Goal: Task Accomplishment & Management: Manage account settings

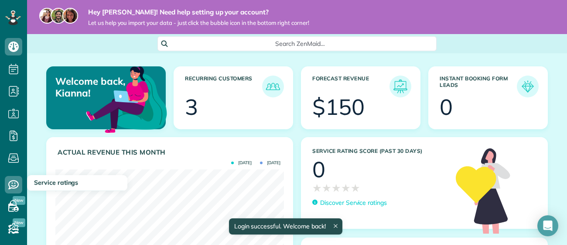
scroll to position [92, 0]
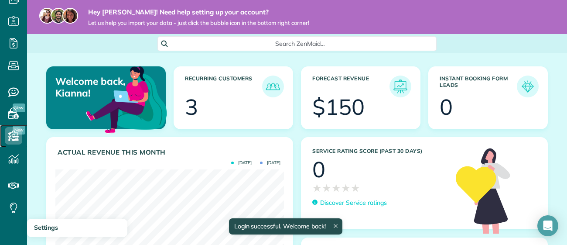
click at [16, 134] on icon at bounding box center [13, 135] width 17 height 17
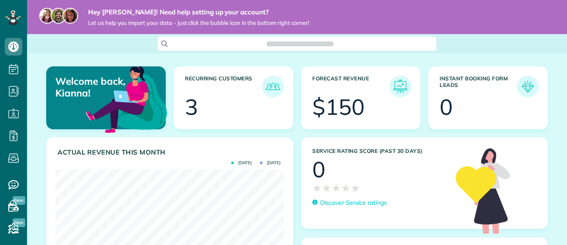
scroll to position [101, 228]
click at [13, 69] on icon at bounding box center [13, 68] width 17 height 17
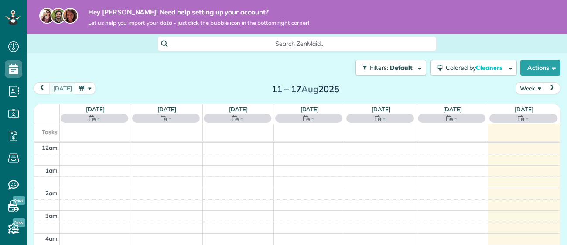
scroll to position [158, 0]
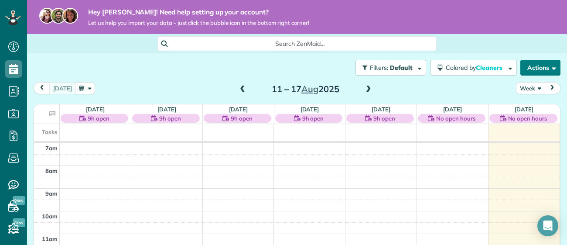
click at [532, 66] on button "Actions" at bounding box center [540, 68] width 40 height 16
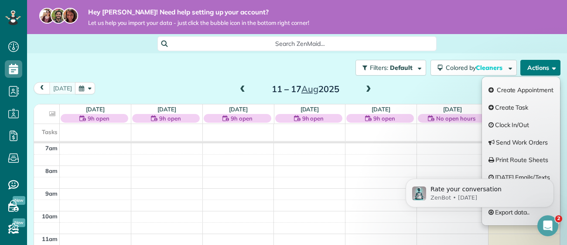
scroll to position [0, 0]
click at [552, 183] on button "Dismiss notification" at bounding box center [551, 180] width 11 height 11
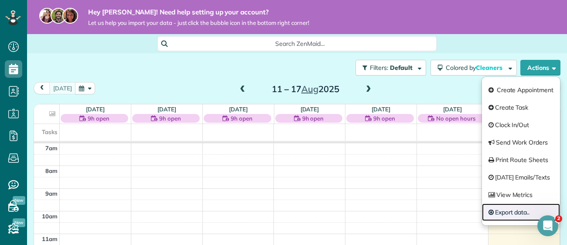
click at [508, 208] on link "Export data.." at bounding box center [521, 211] width 78 height 17
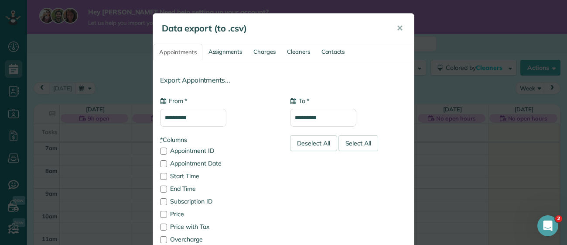
type input "**********"
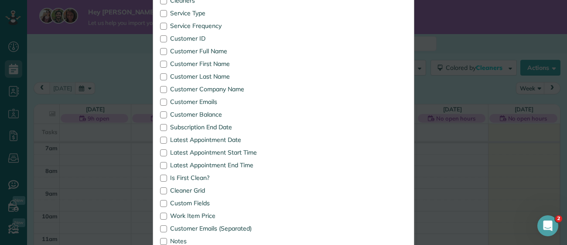
scroll to position [522, 0]
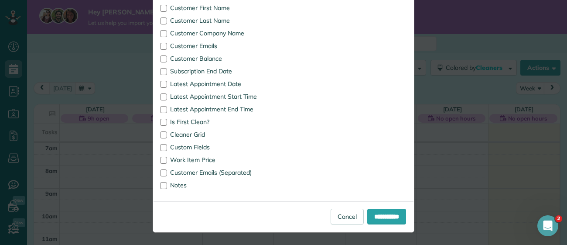
click at [258, 81] on label "Latest Appointment Date" at bounding box center [218, 84] width 117 height 6
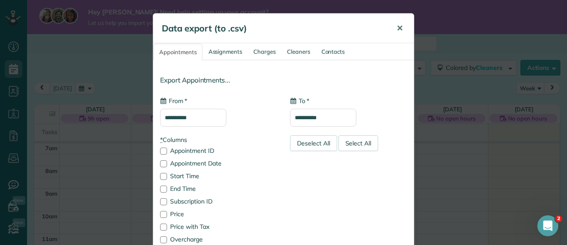
click at [405, 28] on button "✕" at bounding box center [400, 28] width 20 height 21
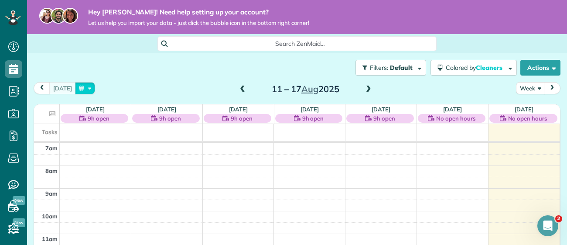
click at [89, 87] on button "button" at bounding box center [85, 88] width 20 height 12
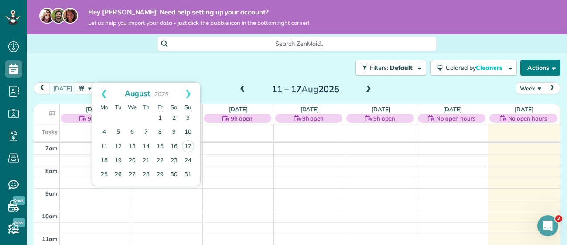
click at [525, 64] on button "Actions" at bounding box center [540, 68] width 40 height 16
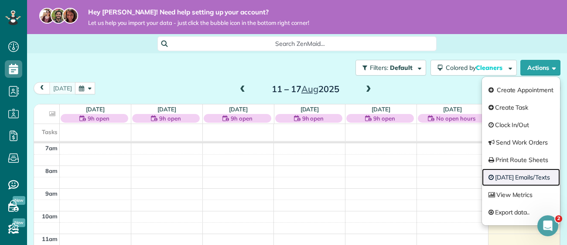
click at [520, 176] on link "[DATE] Emails/Texts" at bounding box center [521, 176] width 78 height 17
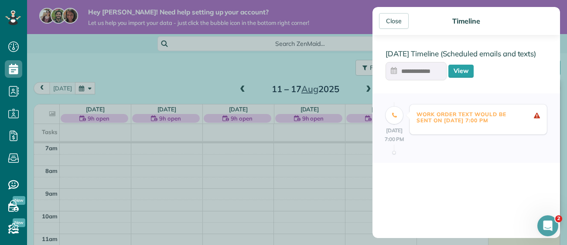
click at [272, 55] on div "Close Timeline 17 Aug Timeline (Scheduled emails and texts) View 17 Aug 7:00 PM…" at bounding box center [283, 122] width 567 height 245
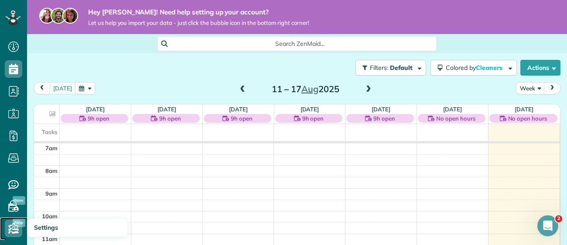
click at [16, 225] on icon at bounding box center [13, 227] width 17 height 17
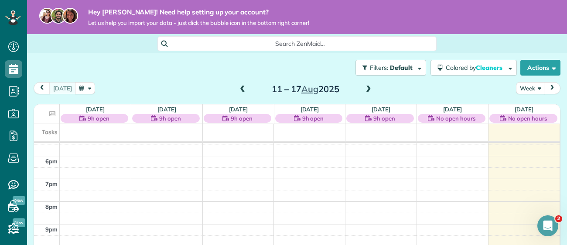
scroll to position [292, 0]
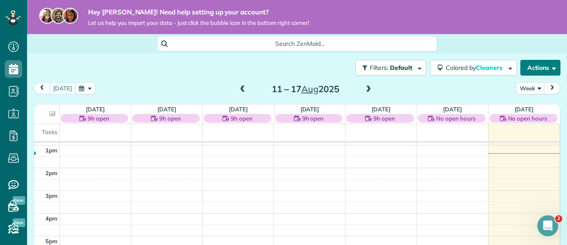
click at [553, 68] on span "button" at bounding box center [552, 67] width 7 height 7
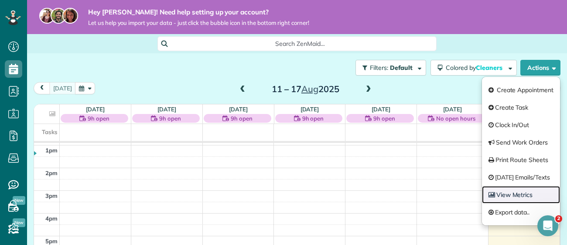
click at [505, 194] on link "View Metrics" at bounding box center [521, 194] width 78 height 17
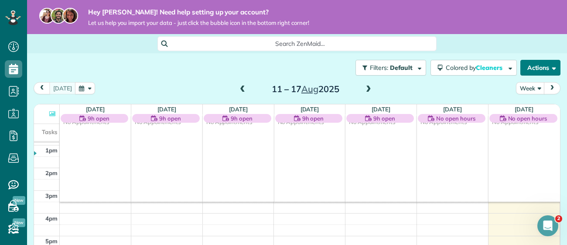
click at [538, 65] on button "Actions" at bounding box center [540, 68] width 40 height 16
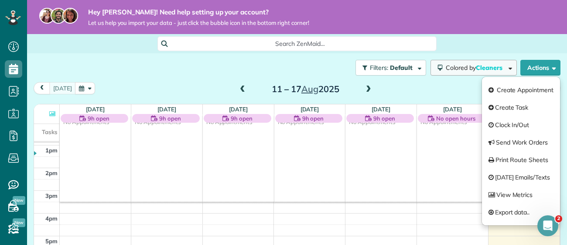
click at [488, 69] on span "Cleaners" at bounding box center [490, 68] width 28 height 8
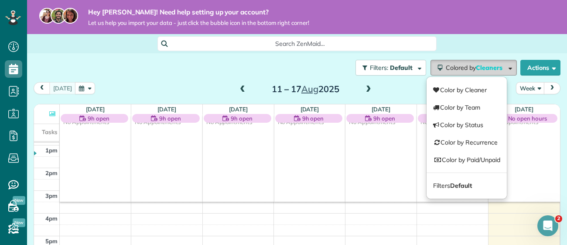
click at [488, 69] on span "Cleaners" at bounding box center [490, 68] width 28 height 8
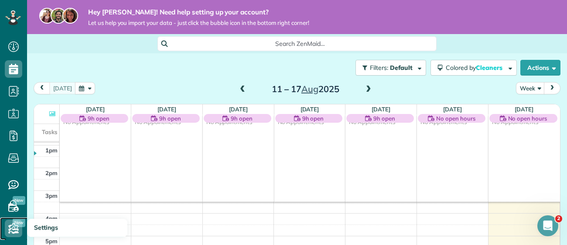
click at [10, 229] on use at bounding box center [14, 228] width 10 height 10
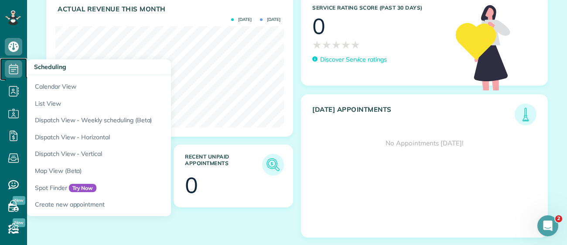
click at [12, 67] on icon at bounding box center [13, 68] width 17 height 17
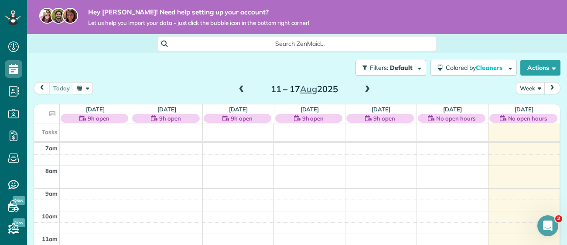
click at [537, 88] on button "Week" at bounding box center [530, 88] width 29 height 12
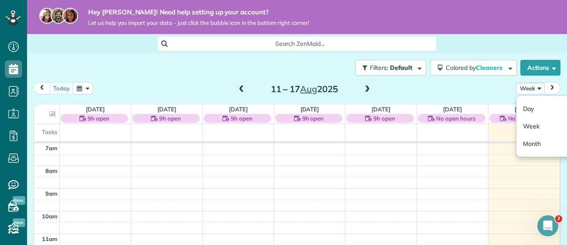
click at [537, 88] on button "Week" at bounding box center [530, 88] width 29 height 12
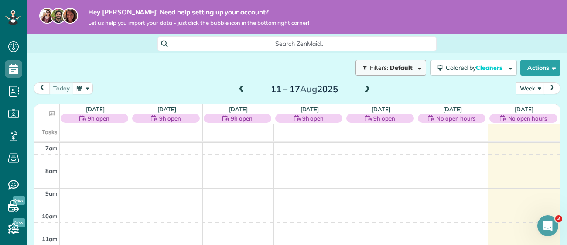
click at [412, 67] on span "Filters: Default" at bounding box center [392, 68] width 46 height 8
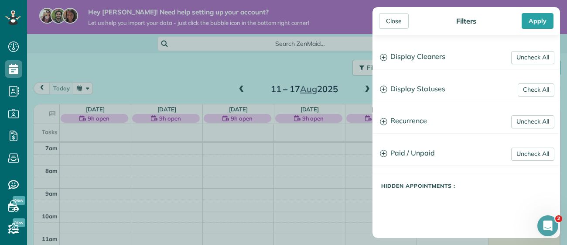
click at [328, 58] on div "Close Filters Apply Uncheck All Display Cleaners Kianna Fitch No Cleaners Assig…" at bounding box center [283, 122] width 567 height 245
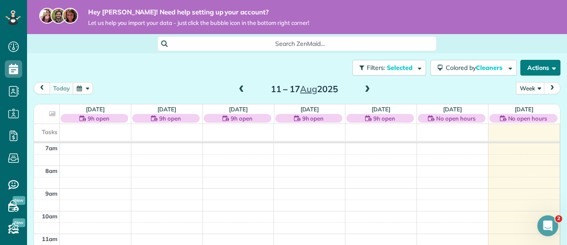
click at [536, 68] on button "Actions" at bounding box center [540, 68] width 40 height 16
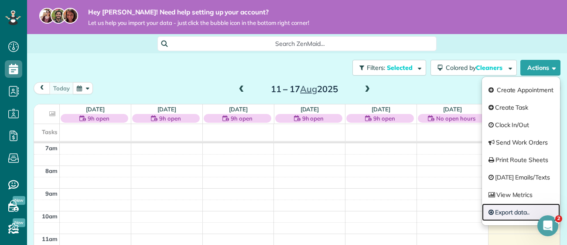
click at [506, 214] on link "Export data.." at bounding box center [521, 211] width 78 height 17
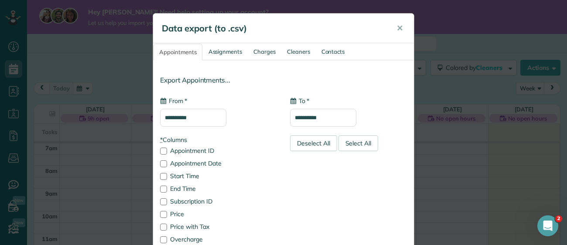
type input "**********"
click at [397, 32] on span "✕" at bounding box center [399, 28] width 7 height 10
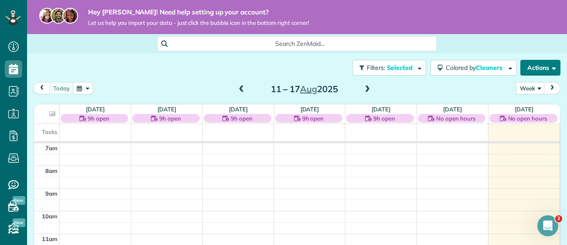
click at [535, 75] on button "Actions" at bounding box center [540, 68] width 40 height 16
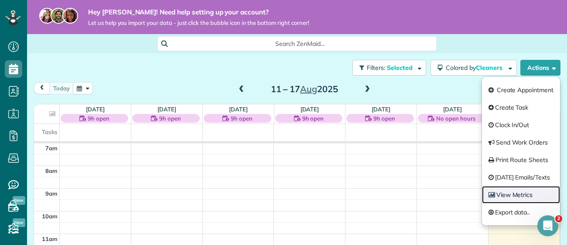
click at [528, 188] on link "View Metrics" at bounding box center [521, 194] width 78 height 17
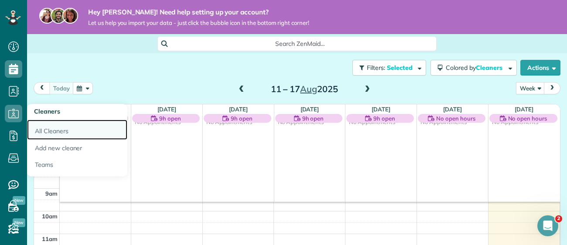
click at [44, 129] on link "All Cleaners" at bounding box center [77, 129] width 100 height 20
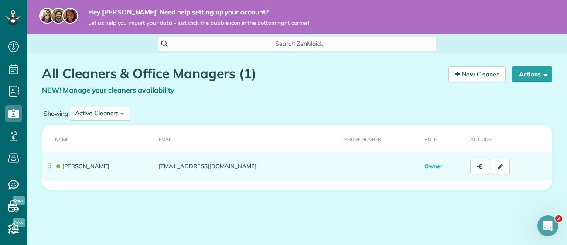
click at [87, 159] on td "Kianna Fitch" at bounding box center [98, 166] width 113 height 29
click at [493, 168] on link at bounding box center [500, 166] width 19 height 16
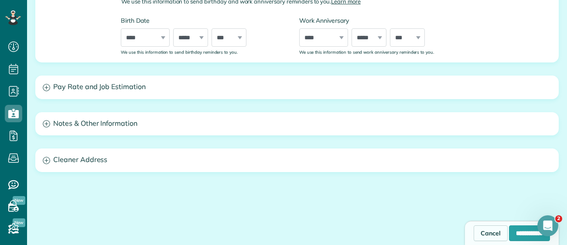
scroll to position [205, 0]
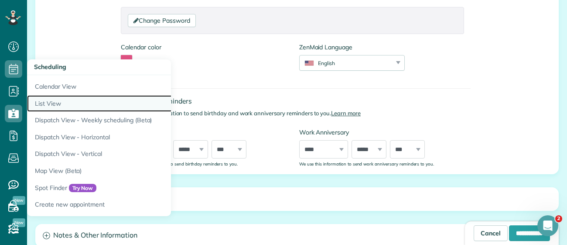
click at [40, 100] on link "List View" at bounding box center [136, 103] width 218 height 17
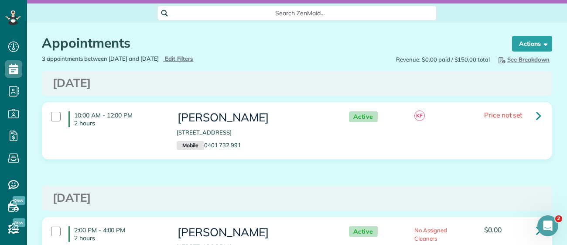
scroll to position [29, 0]
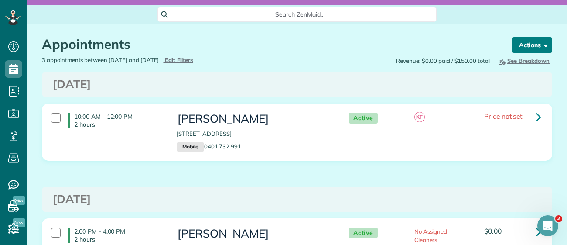
click at [546, 44] on span "button" at bounding box center [544, 44] width 7 height 7
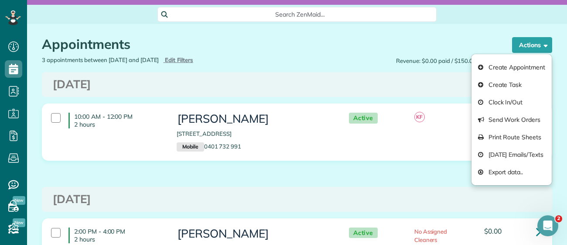
click at [428, 72] on div "[DATE]" at bounding box center [297, 84] width 510 height 25
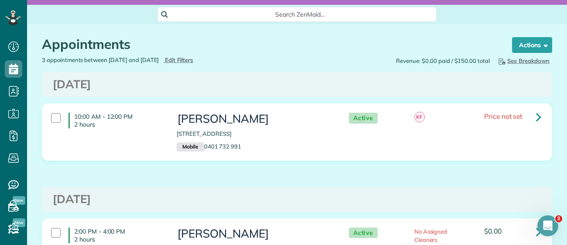
click at [526, 61] on span "See Breakdown" at bounding box center [523, 60] width 53 height 7
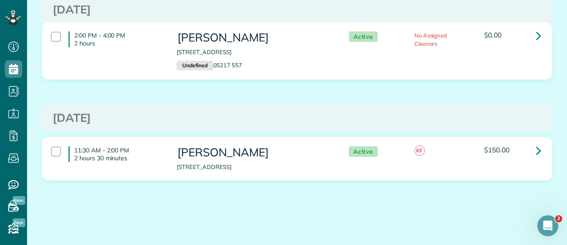
scroll to position [225, 0]
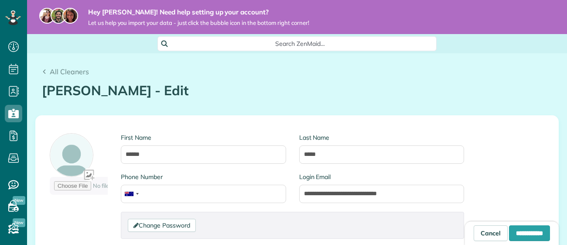
scroll to position [3, 3]
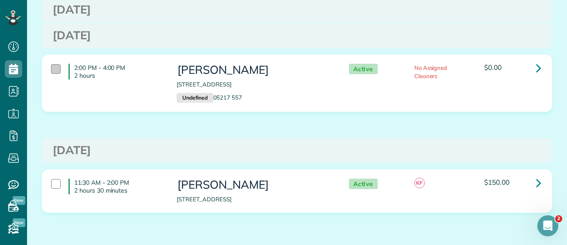
click at [52, 68] on div at bounding box center [56, 69] width 10 height 10
click at [540, 71] on icon at bounding box center [538, 67] width 5 height 15
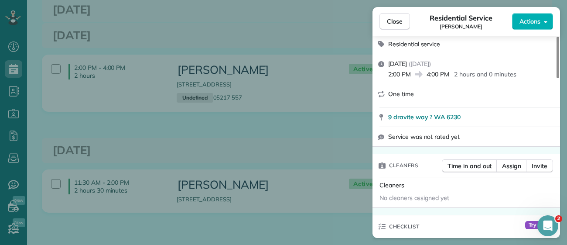
scroll to position [116, 0]
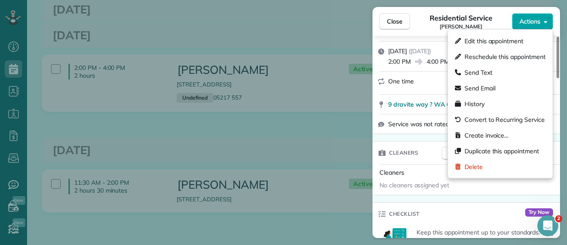
click at [540, 27] on button "Actions" at bounding box center [532, 21] width 41 height 17
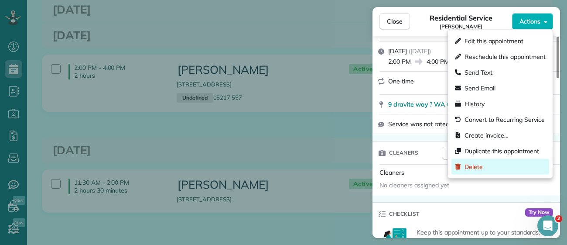
click at [474, 167] on span "Delete" at bounding box center [473, 166] width 18 height 9
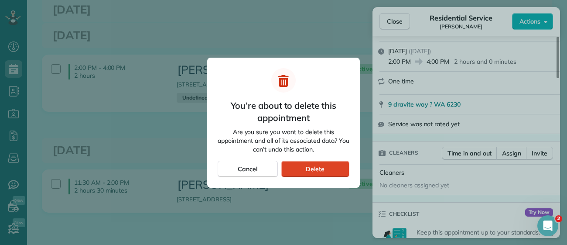
click at [313, 167] on span "Delete" at bounding box center [315, 168] width 19 height 9
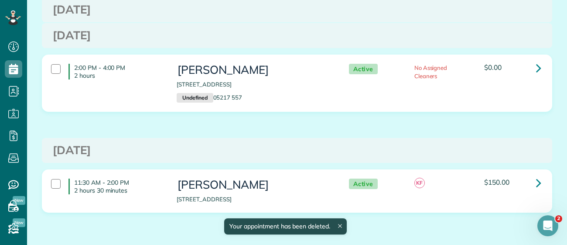
scroll to position [69, 0]
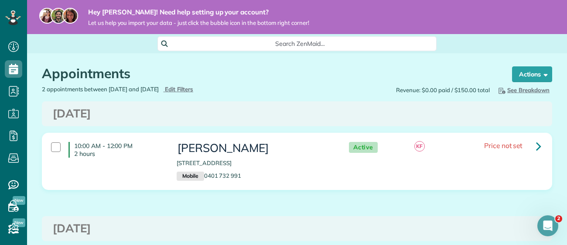
scroll to position [1, 0]
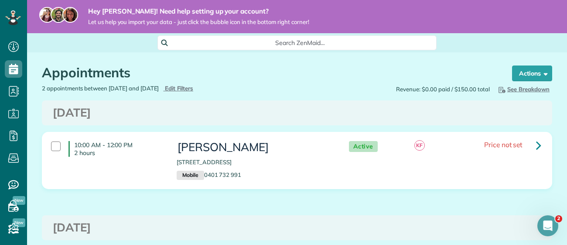
click at [158, 18] on span "Let us help you import your data - just click the bubble icon in the bottom rig…" at bounding box center [198, 21] width 221 height 7
click at [550, 232] on div "Open Intercom Messenger" at bounding box center [547, 225] width 29 height 29
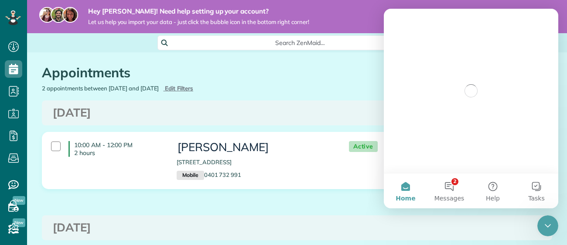
scroll to position [0, 0]
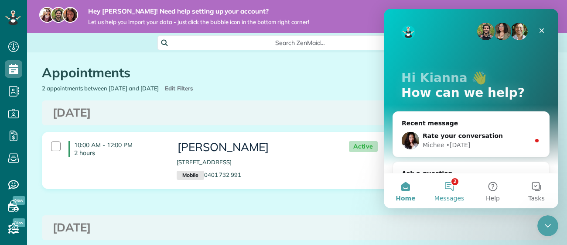
click at [447, 189] on button "2 Messages" at bounding box center [449, 190] width 44 height 35
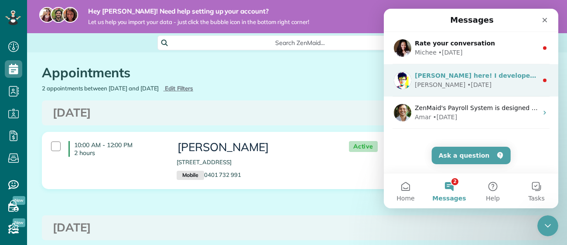
click at [495, 82] on div "[PERSON_NAME] • [DATE]" at bounding box center [476, 84] width 123 height 9
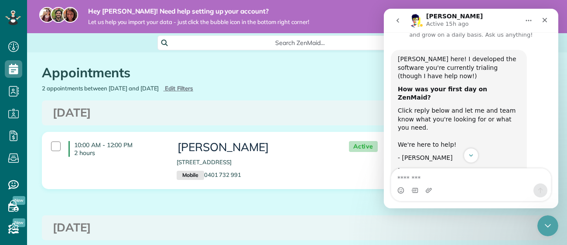
scroll to position [17, 0]
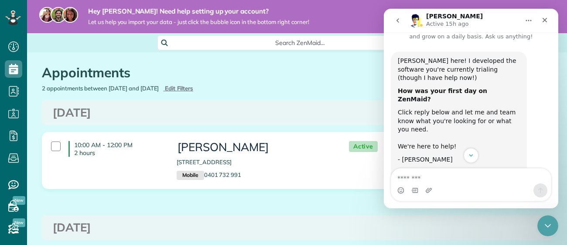
click at [397, 20] on icon "go back" at bounding box center [397, 20] width 3 height 4
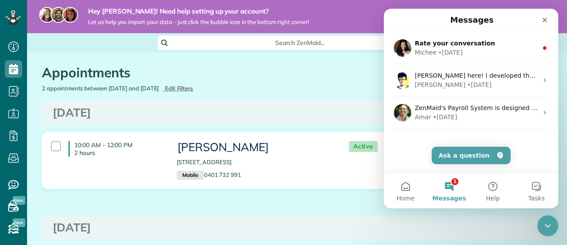
scroll to position [0, 0]
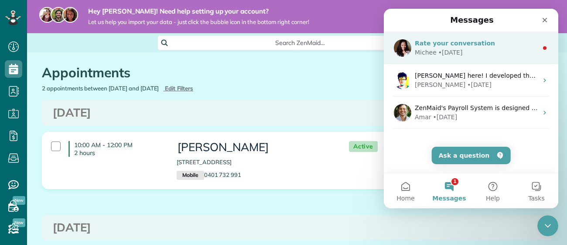
click at [440, 55] on div "• [DATE]" at bounding box center [450, 52] width 24 height 9
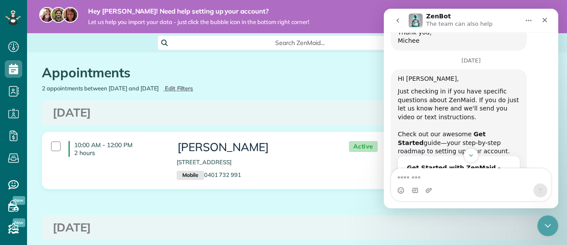
scroll to position [601, 0]
click at [532, 24] on button "Home" at bounding box center [528, 20] width 17 height 17
click at [398, 17] on icon "go back" at bounding box center [397, 20] width 7 height 7
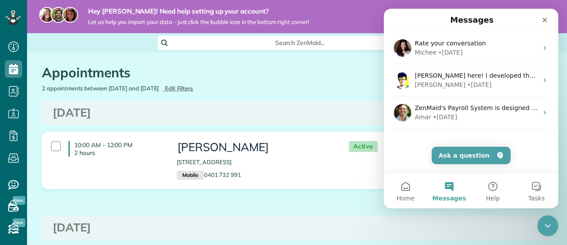
scroll to position [0, 0]
click at [407, 188] on button "Home" at bounding box center [406, 190] width 44 height 35
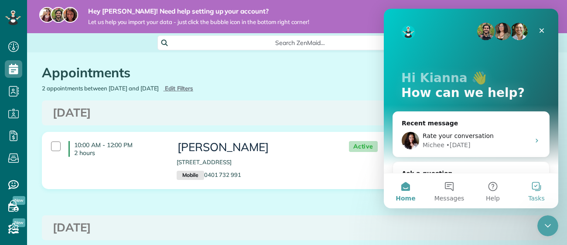
click at [533, 195] on span "Tasks" at bounding box center [536, 198] width 17 height 6
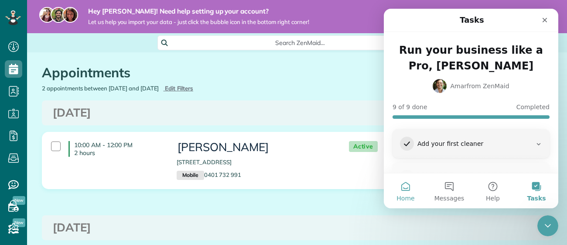
click at [406, 188] on button "Home" at bounding box center [406, 190] width 44 height 35
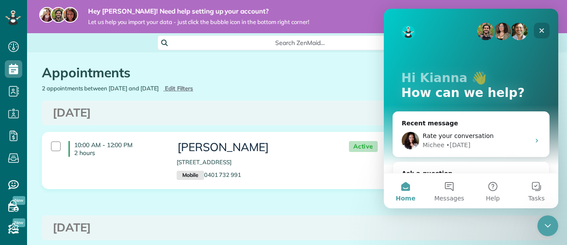
click at [545, 29] on icon "Close" at bounding box center [541, 30] width 7 height 7
